Goal: Task Accomplishment & Management: Manage account settings

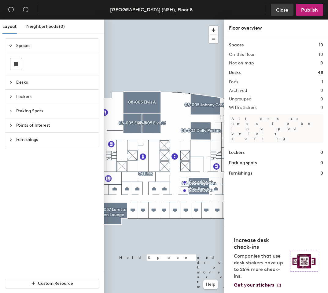
click at [279, 8] on span "Close" at bounding box center [282, 10] width 12 height 6
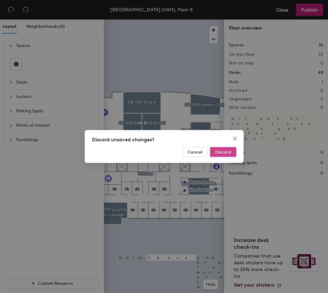
click at [221, 150] on span "Discard" at bounding box center [223, 152] width 16 height 5
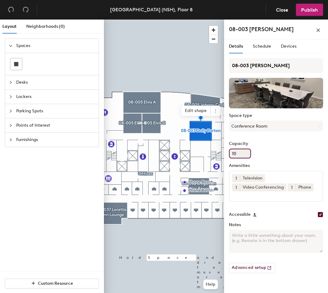
click at [243, 155] on input "10" at bounding box center [240, 154] width 22 height 10
type input "1"
click at [243, 155] on input "Capacity" at bounding box center [240, 154] width 22 height 10
type input "8"
click at [238, 177] on button "1" at bounding box center [236, 179] width 8 height 8
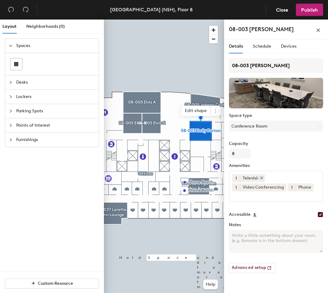
click at [255, 175] on div "Television" at bounding box center [252, 179] width 25 height 8
click at [260, 176] on icon at bounding box center [261, 178] width 4 height 4
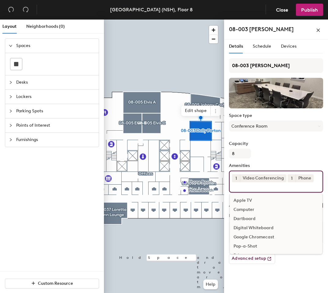
click at [244, 185] on input at bounding box center [259, 185] width 55 height 7
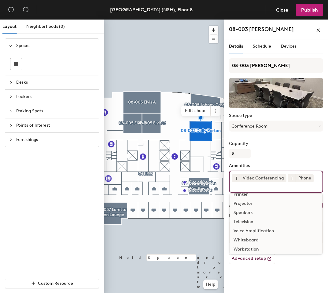
click at [244, 212] on div "Speakers" at bounding box center [276, 212] width 92 height 9
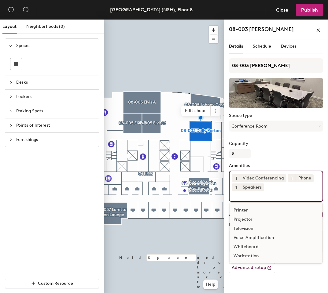
click at [260, 233] on div "Voice Amplification" at bounding box center [276, 237] width 92 height 9
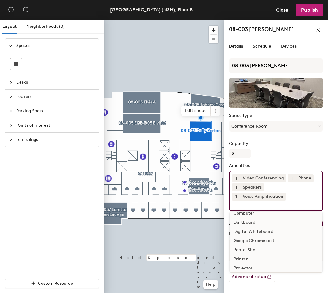
scroll to position [45, 0]
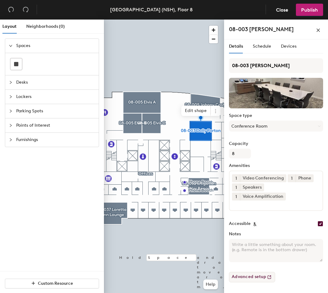
click at [254, 272] on button "Advanced setup" at bounding box center [252, 277] width 46 height 10
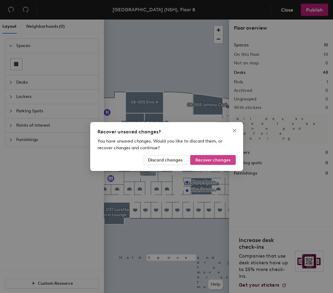
click at [200, 158] on span "Recover changes" at bounding box center [212, 160] width 35 height 5
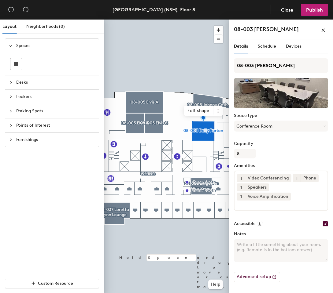
click at [253, 239] on textarea "Notes" at bounding box center [281, 250] width 94 height 23
type textarea "Interior room. Automated shades to cover glass wall in corridor."
click at [314, 8] on span "Publish" at bounding box center [314, 10] width 17 height 6
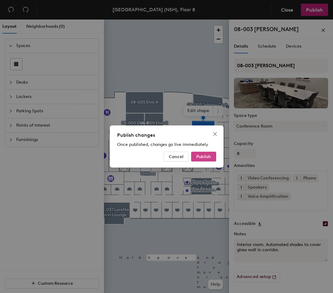
click at [200, 156] on span "Publish" at bounding box center [203, 156] width 15 height 5
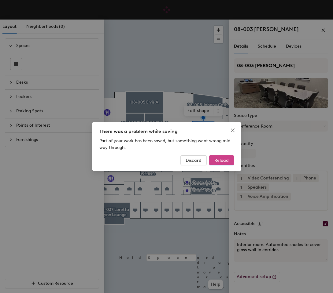
click at [221, 158] on span "Reload" at bounding box center [221, 160] width 14 height 5
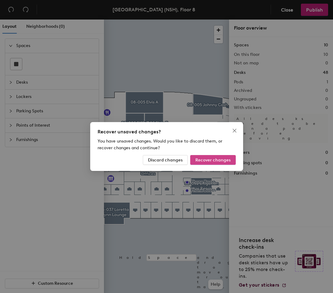
click at [214, 159] on span "Recover changes" at bounding box center [212, 160] width 35 height 5
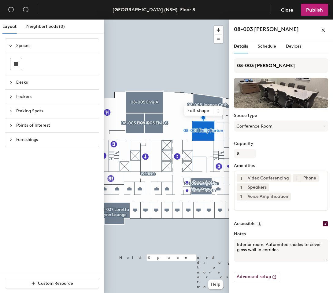
click at [260, 241] on textarea "Interior room. Automated shades to cover glass wall in corridor." at bounding box center [281, 250] width 94 height 23
drag, startPoint x: 287, startPoint y: 242, endPoint x: 297, endPoint y: 235, distance: 13.0
click at [287, 242] on textarea "Interior room. Automated shades to cover glass wall off corridor." at bounding box center [281, 250] width 94 height 23
type textarea "Interior room. Automated shades to cover glass wall off corridor. Across corrid…"
click at [312, 11] on span "Publish" at bounding box center [314, 10] width 17 height 6
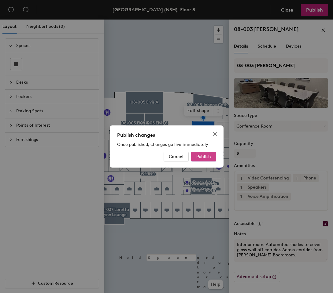
click at [202, 153] on button "Publish" at bounding box center [203, 157] width 25 height 10
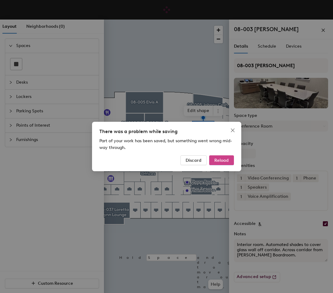
click at [219, 160] on span "Reload" at bounding box center [221, 160] width 14 height 5
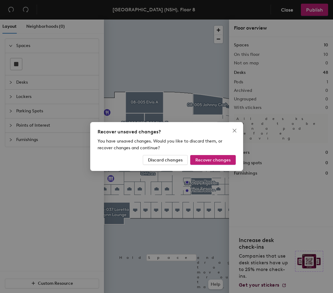
click at [198, 165] on div "Recover unsaved changes? You have unsaved changes. Would you like to discard th…" at bounding box center [166, 146] width 153 height 49
click at [197, 157] on button "Recover changes" at bounding box center [213, 160] width 46 height 10
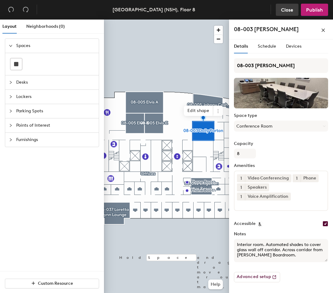
click at [286, 10] on span "Close" at bounding box center [287, 10] width 12 height 6
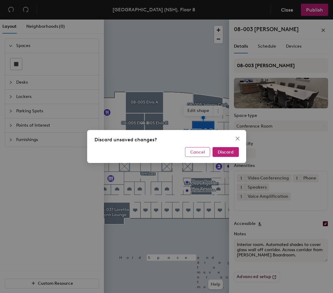
click at [204, 152] on span "Cancel" at bounding box center [197, 152] width 15 height 5
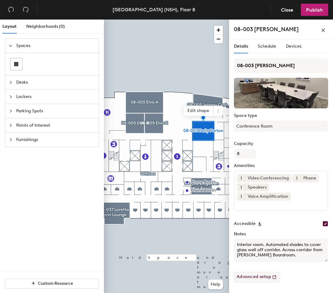
click at [250, 272] on button "Advanced setup" at bounding box center [257, 277] width 46 height 10
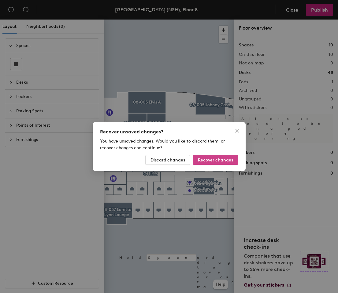
click at [206, 157] on button "Recover changes" at bounding box center [216, 160] width 46 height 10
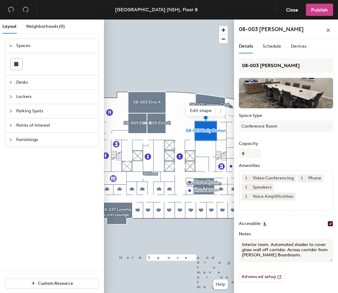
click at [314, 8] on span "Publish" at bounding box center [319, 10] width 17 height 6
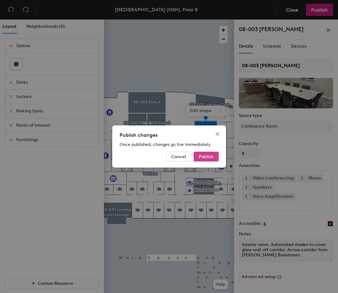
click at [211, 156] on span "Publish" at bounding box center [206, 156] width 15 height 5
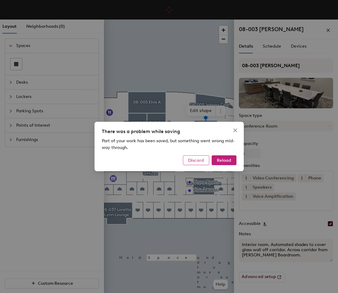
click at [195, 157] on button "Discard" at bounding box center [196, 161] width 26 height 10
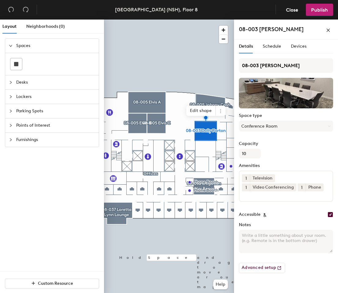
click at [256, 237] on textarea "Notes" at bounding box center [286, 241] width 94 height 23
click at [203, 20] on div at bounding box center [169, 20] width 130 height 0
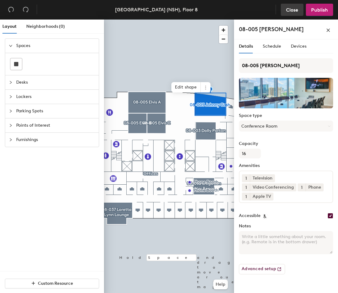
click at [290, 6] on button "Close" at bounding box center [292, 10] width 23 height 12
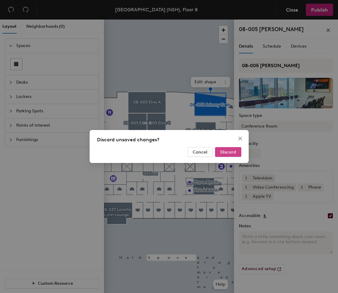
click at [223, 149] on button "Discard" at bounding box center [228, 152] width 26 height 10
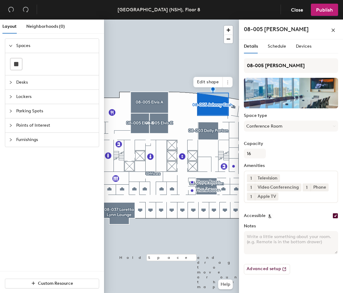
click at [259, 166] on label "Amenities" at bounding box center [291, 166] width 94 height 5
click at [276, 178] on icon at bounding box center [276, 178] width 2 height 2
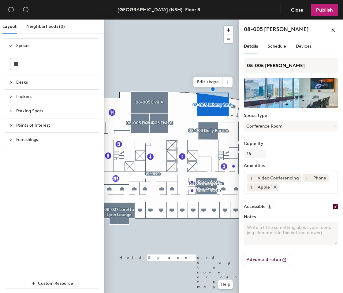
click at [274, 187] on icon at bounding box center [275, 187] width 4 height 4
click at [274, 187] on input at bounding box center [274, 185] width 55 height 7
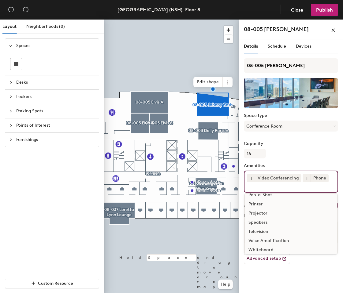
scroll to position [61, 0]
click at [260, 211] on div "Speakers" at bounding box center [290, 212] width 92 height 9
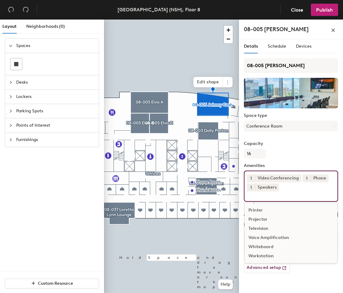
scroll to position [54, 0]
click at [276, 233] on div "Voice Amplification" at bounding box center [290, 237] width 92 height 9
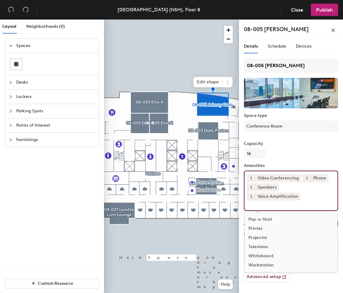
scroll to position [0, 0]
click at [286, 150] on div "Capacity 16" at bounding box center [291, 150] width 94 height 17
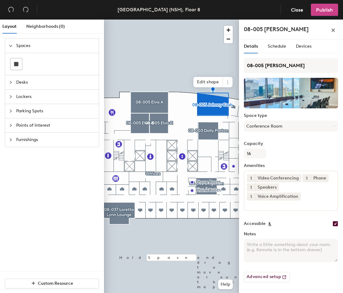
click at [328, 8] on span "Publish" at bounding box center [324, 10] width 17 height 6
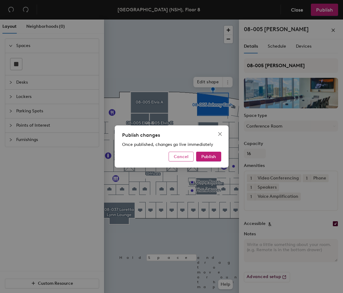
click at [187, 156] on span "Cancel" at bounding box center [181, 156] width 15 height 5
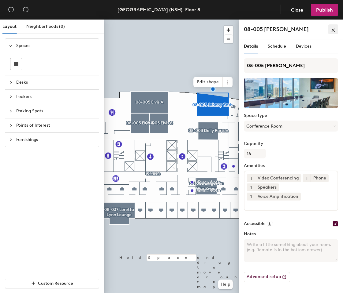
click at [333, 30] on icon "close" at bounding box center [332, 29] width 3 height 3
click at [258, 165] on label "Amenities" at bounding box center [291, 166] width 94 height 5
click at [263, 201] on input at bounding box center [274, 204] width 55 height 7
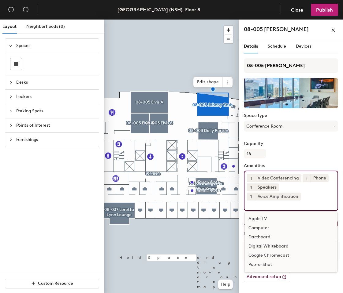
click at [305, 160] on div "08-005 Johnny Cash Space type Conference Room Capacity 16 Amenities 1 Video Con…" at bounding box center [291, 172] width 94 height 229
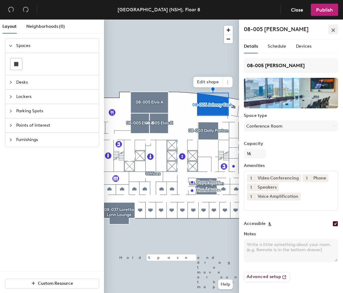
click at [333, 28] on icon "close" at bounding box center [333, 30] width 4 height 4
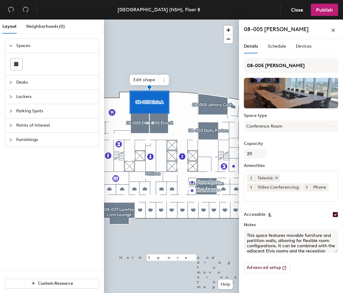
click at [276, 178] on icon at bounding box center [276, 178] width 2 height 2
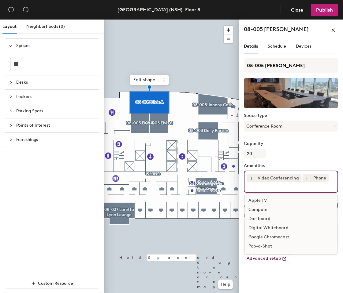
click at [276, 188] on input at bounding box center [274, 185] width 55 height 7
click at [252, 212] on div "Speakers" at bounding box center [290, 212] width 92 height 9
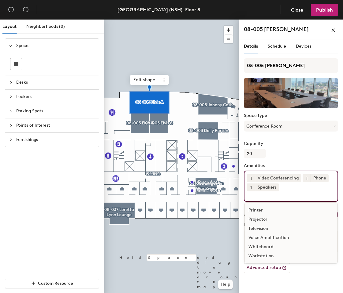
scroll to position [54, 0]
click at [282, 233] on div "Voice Amplification" at bounding box center [290, 237] width 92 height 9
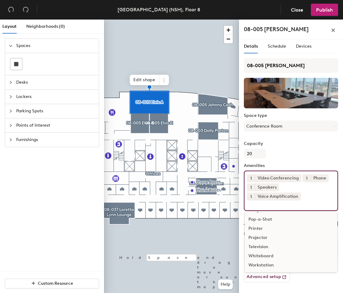
scroll to position [45, 0]
click at [293, 150] on div "Capacity 20" at bounding box center [291, 150] width 94 height 17
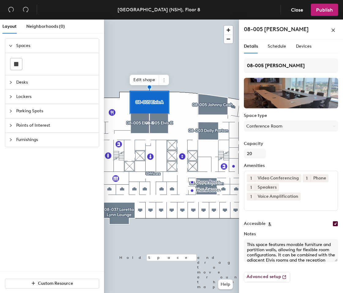
click at [325, 251] on textarea "This space features movable furniture and partition walls, allowing for flexibl…" at bounding box center [291, 250] width 94 height 23
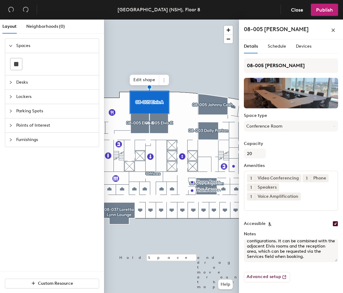
click at [305, 221] on div "Accessible" at bounding box center [291, 224] width 94 height 6
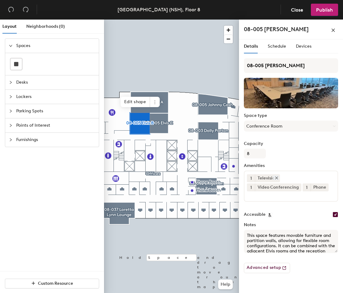
click at [278, 178] on icon at bounding box center [276, 178] width 4 height 4
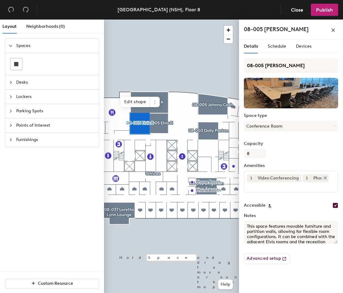
click at [323, 177] on icon at bounding box center [325, 178] width 4 height 4
click at [322, 182] on div "1 Video Conferencing" at bounding box center [291, 182] width 94 height 22
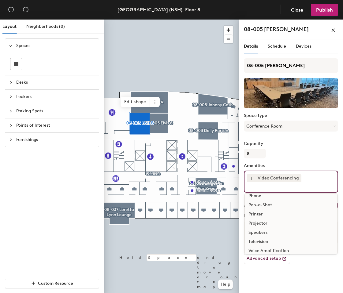
scroll to position [61, 0]
click at [257, 221] on div "Speakers" at bounding box center [290, 222] width 92 height 9
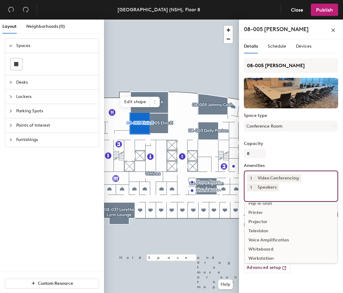
click at [278, 236] on div "Voice Amplification" at bounding box center [290, 240] width 92 height 9
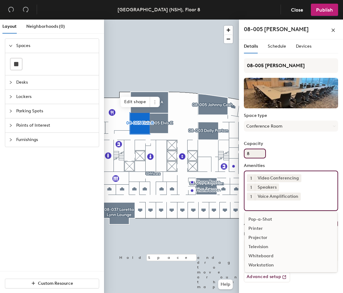
click at [307, 152] on div "Capacity 8" at bounding box center [291, 150] width 94 height 17
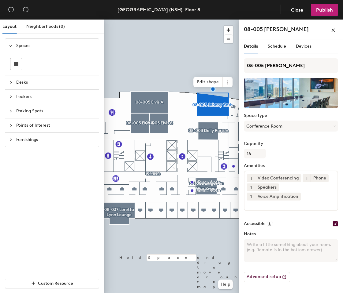
click at [261, 239] on textarea "Notes" at bounding box center [291, 250] width 94 height 23
type textarea "Large credenza works well for set up of beverage service. Small refrigerator wi…"
click at [316, 151] on div "Capacity 16" at bounding box center [291, 150] width 94 height 17
click at [157, 20] on div at bounding box center [171, 20] width 135 height 0
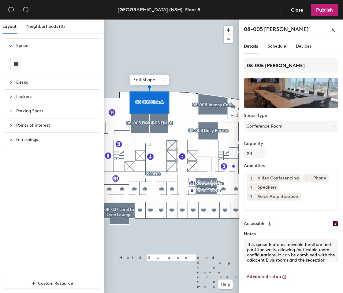
click at [218, 20] on div at bounding box center [171, 20] width 135 height 0
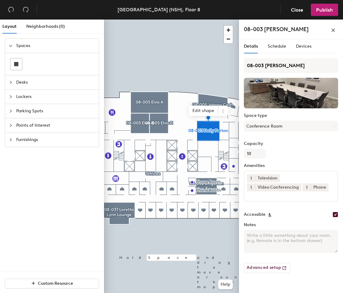
click at [295, 194] on input at bounding box center [274, 195] width 55 height 7
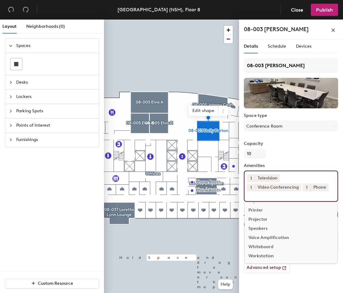
click at [276, 236] on div "Voice Amplification" at bounding box center [290, 237] width 92 height 9
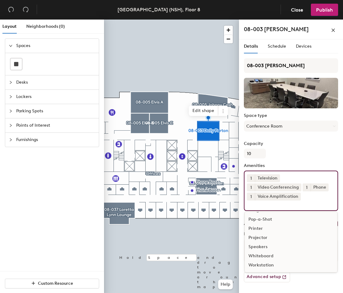
scroll to position [45, 0]
click at [277, 177] on icon at bounding box center [276, 178] width 4 height 4
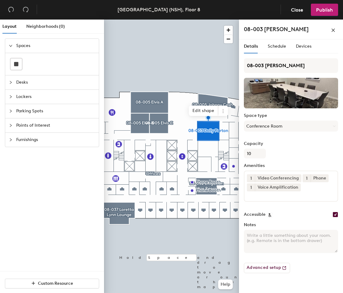
click at [315, 192] on div "1 Video Conferencing 1 Phone 1 Voice Amplification" at bounding box center [291, 186] width 94 height 31
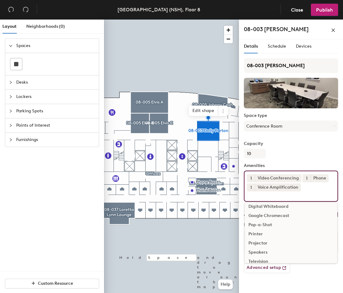
scroll to position [54, 0]
click at [255, 228] on div "Speakers" at bounding box center [290, 228] width 92 height 9
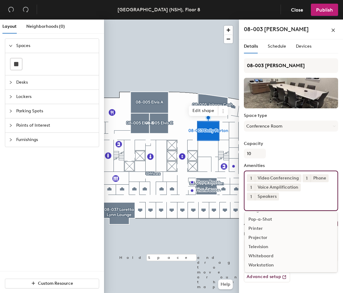
scroll to position [45, 0]
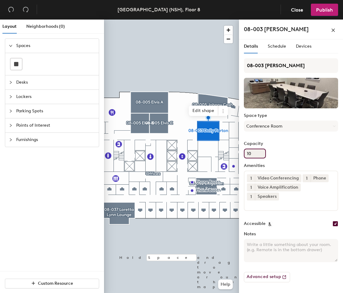
click at [255, 153] on input "10" at bounding box center [255, 154] width 22 height 10
type input "1"
click at [255, 153] on input "Capacity" at bounding box center [255, 154] width 22 height 10
type input "8"
click at [296, 148] on div "Capacity 8" at bounding box center [291, 150] width 94 height 17
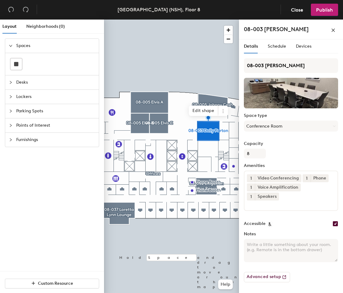
click at [248, 239] on textarea "Notes" at bounding box center [291, 250] width 94 height 23
type textarea "Interior room with automated shades to cover glass wall looking into corridor."
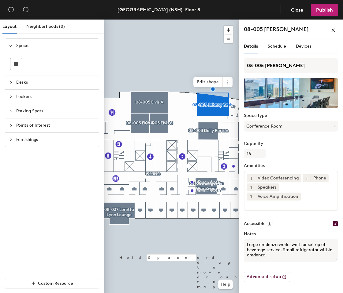
click at [274, 248] on textarea "Large credenza works well for set up of beverage service. Small refrigerator wi…" at bounding box center [291, 250] width 94 height 23
type textarea "Large credenza works well for set up of beverage service. Small refrigerator wi…"
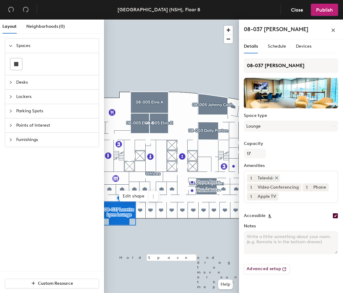
click at [277, 177] on icon at bounding box center [276, 178] width 2 height 2
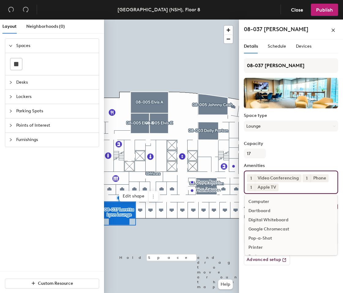
click at [289, 189] on input at bounding box center [306, 185] width 55 height 7
click at [250, 234] on div "Speakers" at bounding box center [290, 235] width 92 height 9
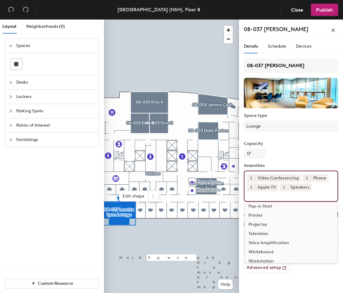
scroll to position [45, 0]
click at [280, 237] on div "Voice Amplification" at bounding box center [290, 237] width 92 height 9
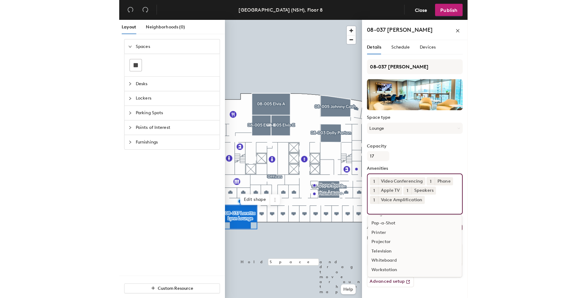
scroll to position [36, 0]
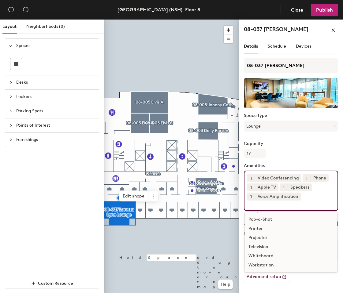
click at [316, 155] on div "Capacity 17" at bounding box center [291, 150] width 94 height 17
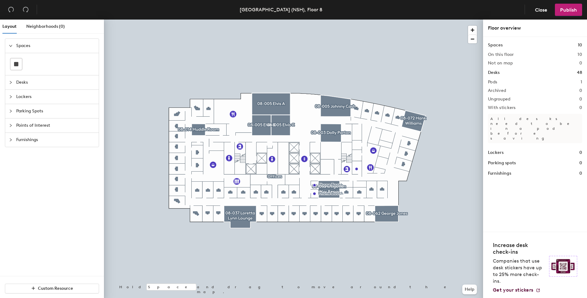
click at [199, 20] on div at bounding box center [293, 20] width 379 height 0
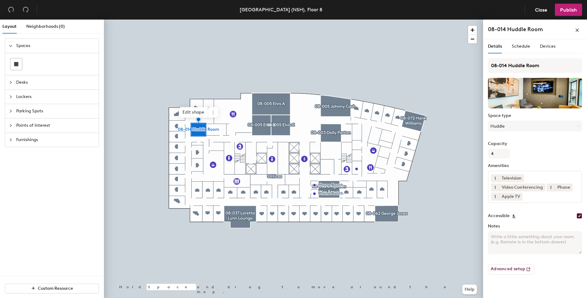
click at [342, 200] on div "1 Television 1 Video Conferencing 1 Phone 1 Apple TV" at bounding box center [535, 187] width 94 height 32
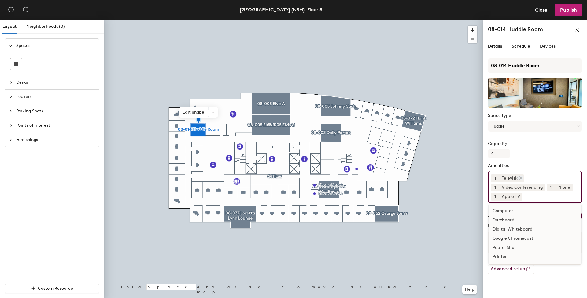
click at [342, 177] on icon at bounding box center [520, 178] width 2 height 2
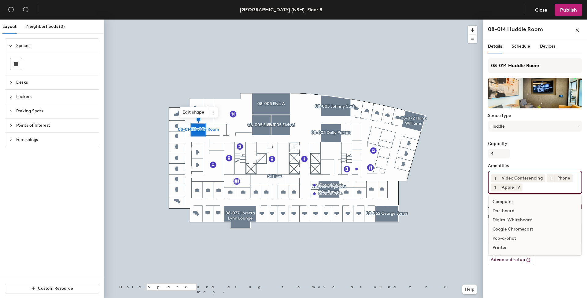
click at [342, 188] on input at bounding box center [551, 185] width 55 height 7
click at [342, 235] on div "Speakers" at bounding box center [535, 235] width 92 height 9
click at [342, 237] on div "Voice Amplification" at bounding box center [535, 237] width 92 height 9
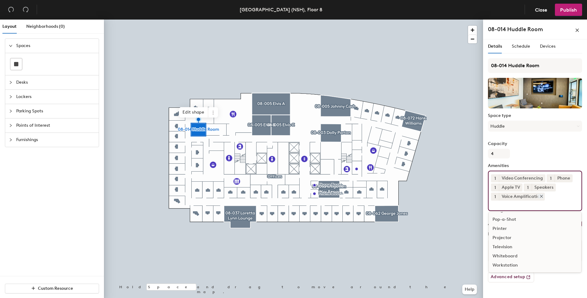
click at [342, 197] on icon at bounding box center [541, 196] width 4 height 4
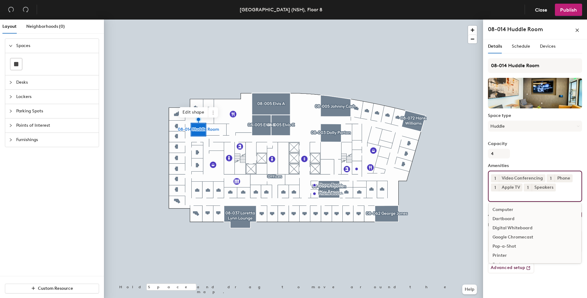
click at [342, 197] on input at bounding box center [518, 195] width 55 height 7
click at [342, 238] on div "Voice Amplification" at bounding box center [535, 237] width 92 height 9
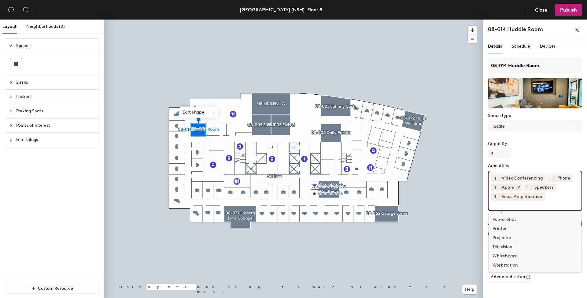
scroll to position [36, 0]
click at [342, 149] on div "Capacity 4" at bounding box center [535, 150] width 94 height 17
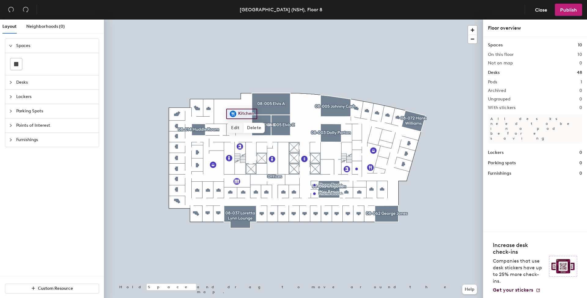
click at [233, 127] on span "Edit" at bounding box center [235, 128] width 16 height 10
type input "Cafe"
click at [241, 128] on span "Done" at bounding box center [243, 128] width 18 height 10
click at [246, 20] on div at bounding box center [293, 20] width 379 height 0
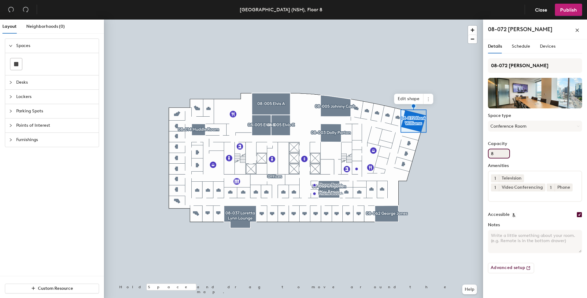
click at [342, 153] on input "8" at bounding box center [499, 154] width 22 height 10
type input "10"
click at [342, 177] on div "Television" at bounding box center [511, 179] width 25 height 8
click at [342, 177] on icon at bounding box center [520, 178] width 2 height 2
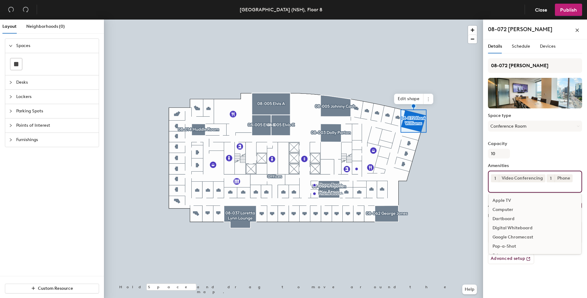
click at [342, 178] on div "1 Video Conferencing 1 Phone Apple TV Computer Dartboard Digital Whiteboard Goo…" at bounding box center [535, 182] width 94 height 22
click at [342, 231] on div "Voice Amplification" at bounding box center [535, 231] width 92 height 9
click at [342, 229] on div "Speakers" at bounding box center [535, 228] width 92 height 9
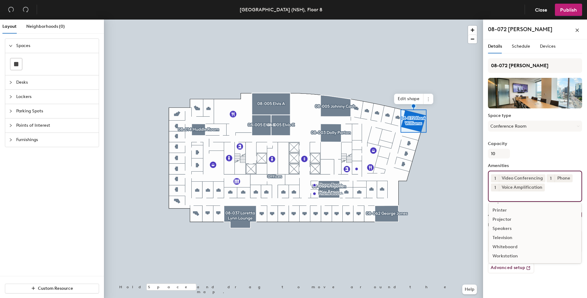
scroll to position [45, 0]
click at [238, 20] on div at bounding box center [293, 20] width 379 height 0
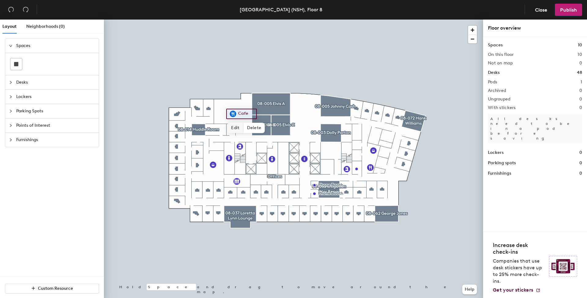
click at [233, 126] on span "Edit" at bounding box center [235, 128] width 16 height 10
click at [241, 20] on div at bounding box center [293, 20] width 379 height 0
click at [236, 127] on span "Edit" at bounding box center [235, 128] width 16 height 10
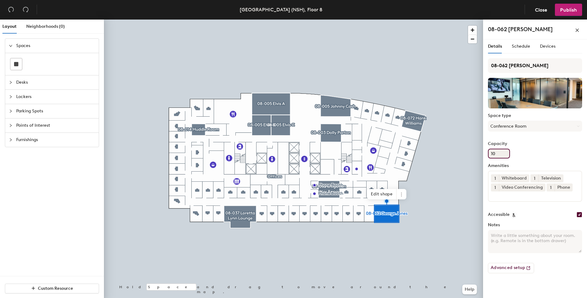
click at [342, 155] on input "10" at bounding box center [499, 154] width 22 height 10
type input "1"
type input "8"
click at [342, 177] on icon at bounding box center [526, 178] width 4 height 4
click at [342, 178] on icon at bounding box center [520, 178] width 4 height 4
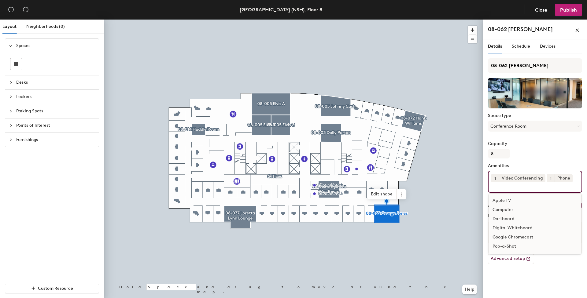
click at [342, 188] on input at bounding box center [518, 185] width 55 height 7
click at [342, 212] on div "Speakers" at bounding box center [535, 212] width 92 height 9
click at [342, 233] on div "Voice Amplification" at bounding box center [535, 237] width 92 height 9
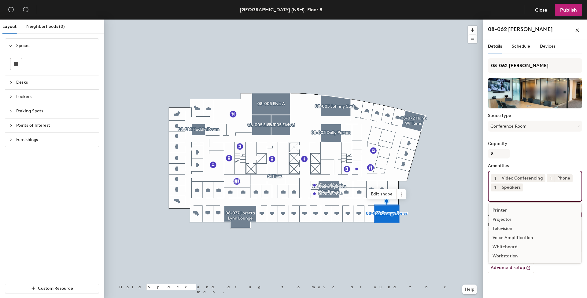
scroll to position [45, 0]
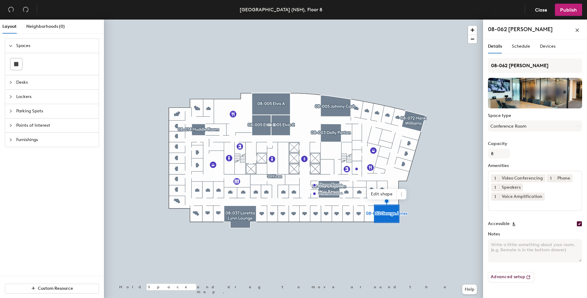
click at [342, 152] on div "Capacity 8" at bounding box center [535, 150] width 94 height 17
click at [342, 239] on textarea "Notes" at bounding box center [535, 250] width 94 height 23
type textarea "Located behind security doors, used for internal meetings only."
click at [342, 279] on div "Details Schedule Devices 08-062 George Jones Space type Conference Room Capacit…" at bounding box center [535, 169] width 104 height 261
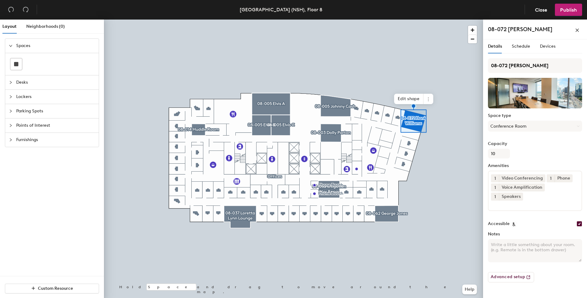
click at [342, 239] on textarea "Notes" at bounding box center [535, 250] width 94 height 23
type textarea "I"
click at [342, 146] on label "Capacity" at bounding box center [535, 144] width 94 height 5
click at [342, 149] on input "10" at bounding box center [499, 154] width 22 height 10
click at [342, 240] on textarea "Located behind security doors, this room is used only for internal meetings." at bounding box center [535, 250] width 94 height 23
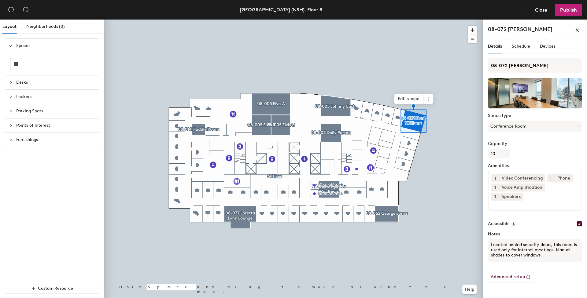
type textarea "Located behind security doors, this room is used only for internal meetings. Ma…"
click at [342, 267] on div "Advanced setup" at bounding box center [535, 274] width 94 height 15
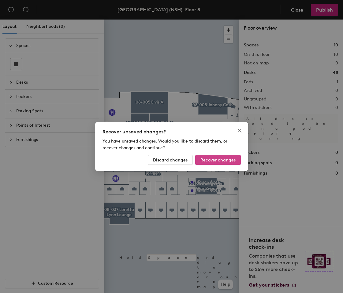
click at [205, 158] on span "Recover changes" at bounding box center [217, 160] width 35 height 5
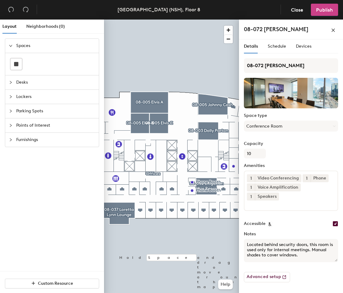
click at [333, 7] on button "Publish" at bounding box center [324, 10] width 27 height 12
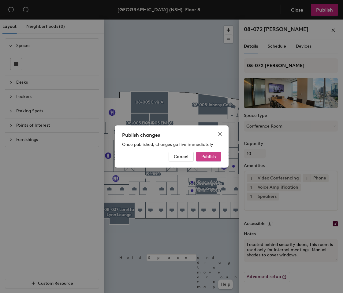
click at [215, 153] on button "Publish" at bounding box center [208, 157] width 25 height 10
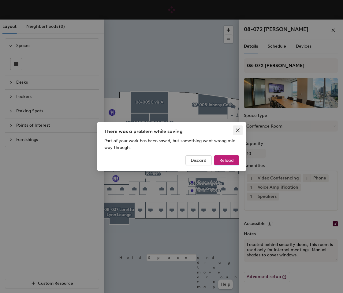
click at [238, 129] on icon "close" at bounding box center [237, 130] width 5 height 5
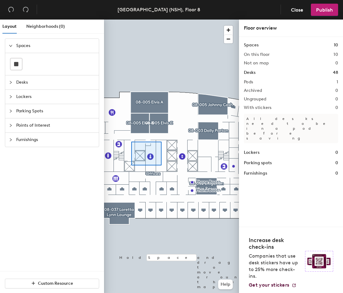
click at [130, 20] on div at bounding box center [171, 20] width 135 height 0
click at [44, 24] on span "Neighborhoods (0)" at bounding box center [45, 26] width 39 height 5
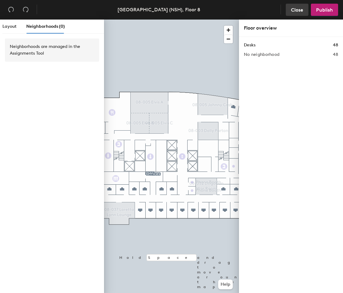
click at [292, 6] on button "Close" at bounding box center [296, 10] width 23 height 12
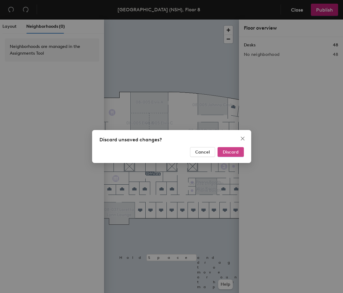
click at [218, 151] on button "Discard" at bounding box center [230, 152] width 26 height 10
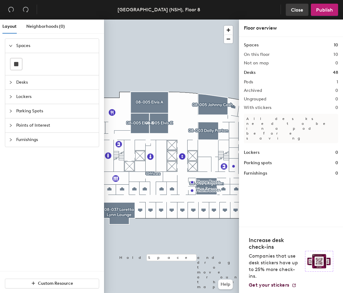
click at [303, 10] on button "Close" at bounding box center [296, 10] width 23 height 12
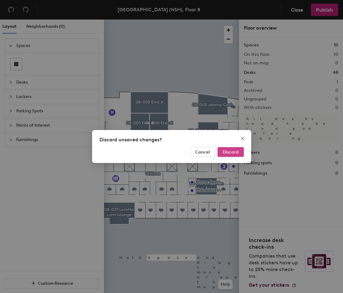
click at [231, 150] on span "Discard" at bounding box center [230, 152] width 16 height 5
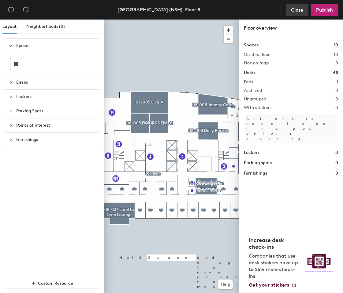
click at [293, 9] on span "Close" at bounding box center [297, 10] width 12 height 6
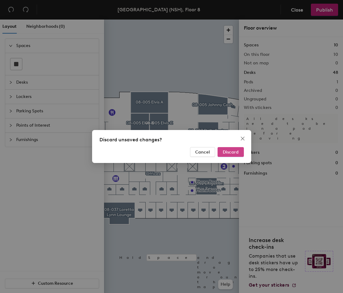
click at [230, 153] on span "Discard" at bounding box center [230, 152] width 16 height 5
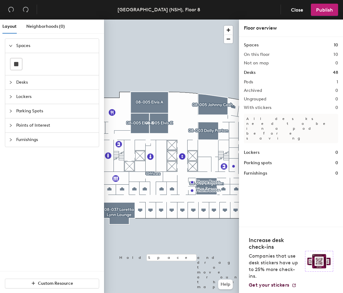
click at [18, 82] on span "Desks" at bounding box center [55, 82] width 79 height 14
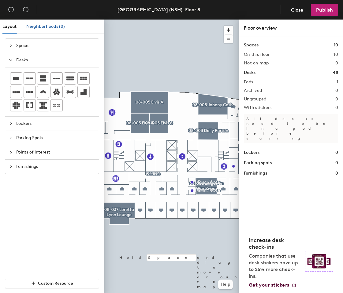
click at [38, 27] on span "Neighborhoods (0)" at bounding box center [45, 26] width 39 height 5
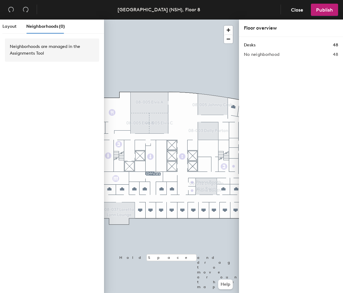
click at [100, 17] on header "[GEOGRAPHIC_DATA] (NSH), Floor 8 Close Publish" at bounding box center [171, 10] width 343 height 20
click at [65, 2] on header "[GEOGRAPHIC_DATA] (NSH), Floor 8 Close Publish" at bounding box center [171, 10] width 343 height 20
click at [10, 27] on span "Layout" at bounding box center [9, 26] width 14 height 5
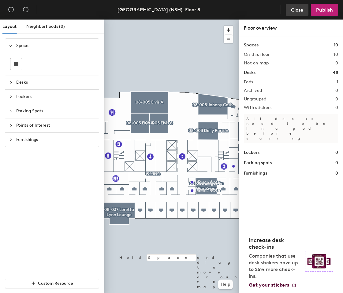
click at [297, 10] on span "Close" at bounding box center [297, 10] width 12 height 6
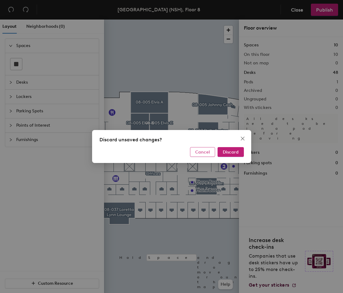
click at [200, 150] on span "Cancel" at bounding box center [202, 152] width 15 height 5
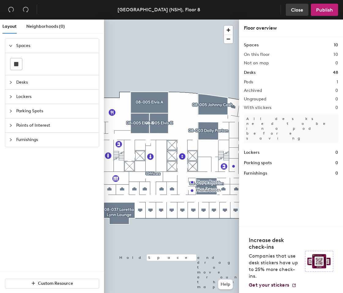
click at [296, 7] on span "Close" at bounding box center [297, 10] width 12 height 6
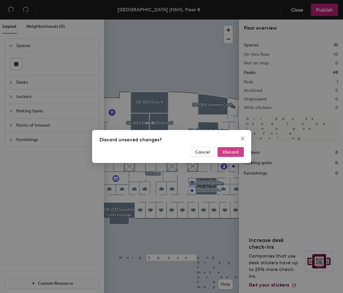
click at [228, 149] on button "Discard" at bounding box center [230, 152] width 26 height 10
